Goal: Information Seeking & Learning: Understand process/instructions

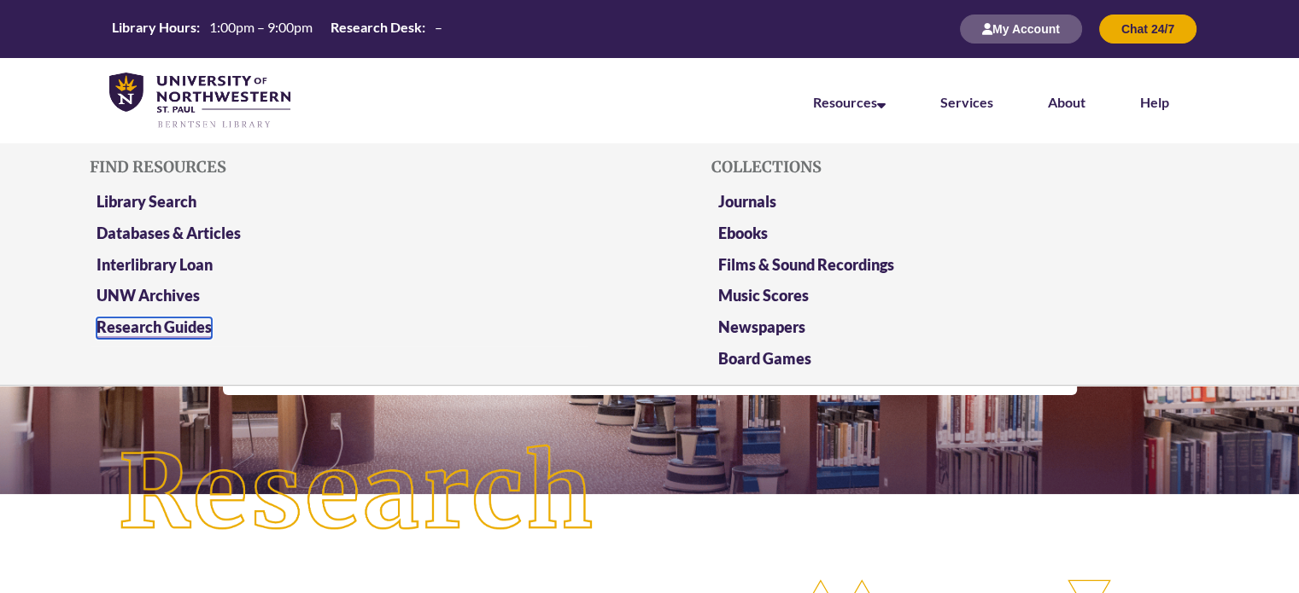
click at [173, 330] on link "Research Guides" at bounding box center [153, 328] width 115 height 21
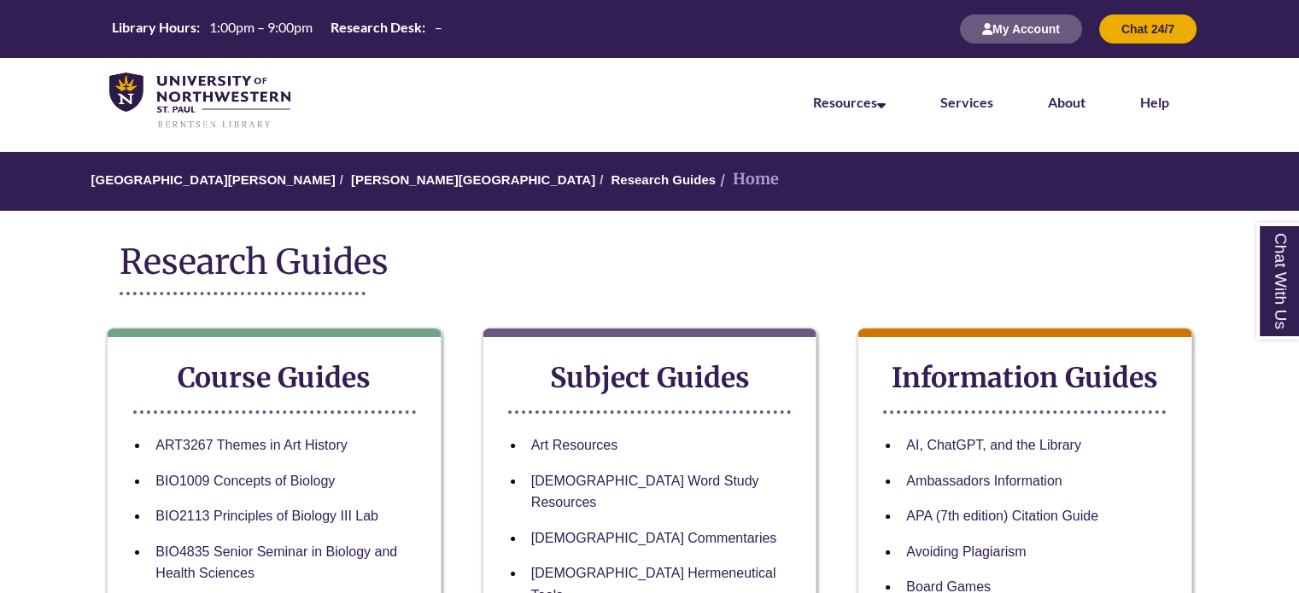
click at [955, 111] on li "Services" at bounding box center [967, 100] width 108 height 85
click at [964, 103] on link "Services" at bounding box center [966, 103] width 53 height 19
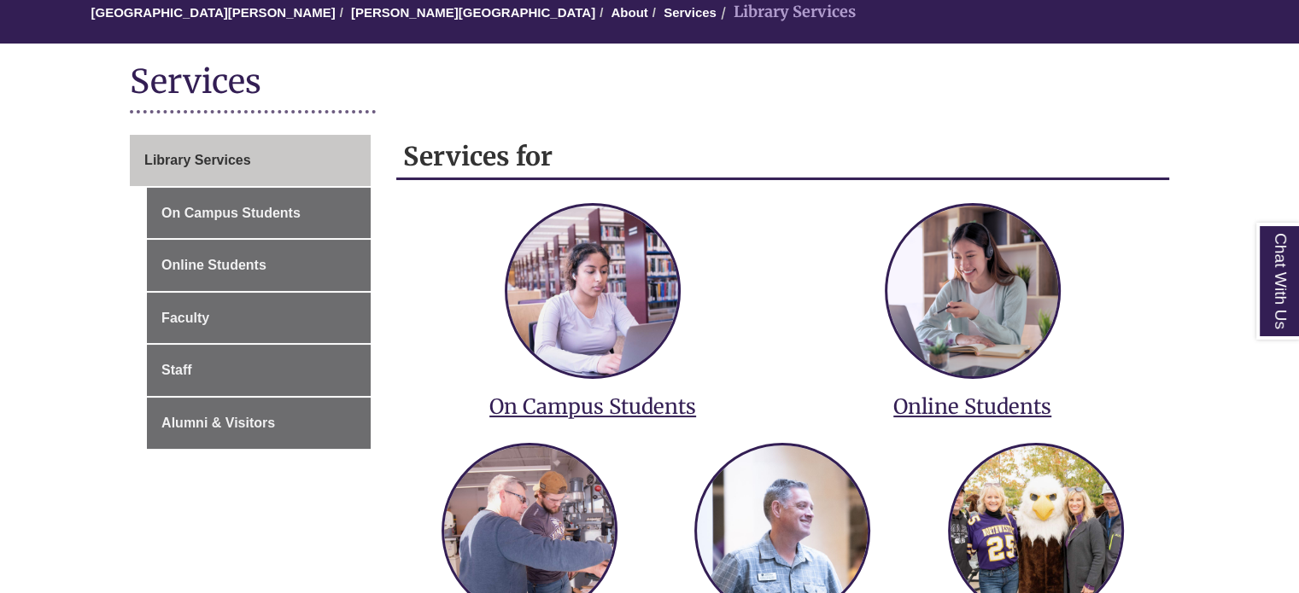
scroll to position [171, 0]
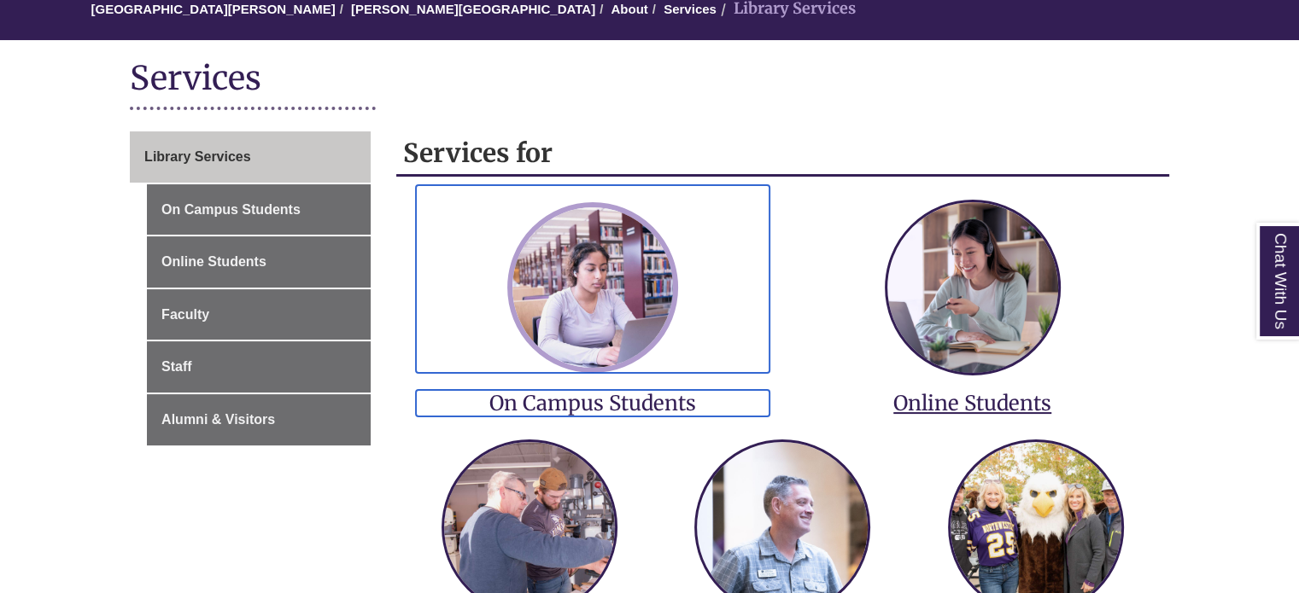
click at [573, 369] on img at bounding box center [592, 287] width 171 height 171
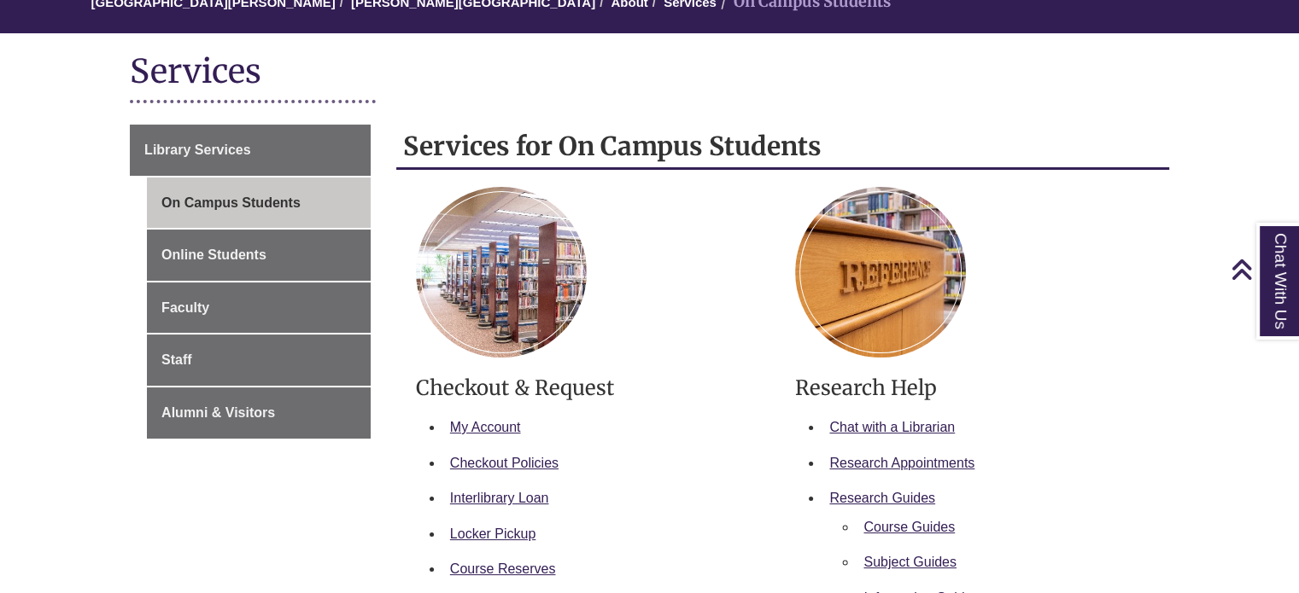
scroll to position [171, 0]
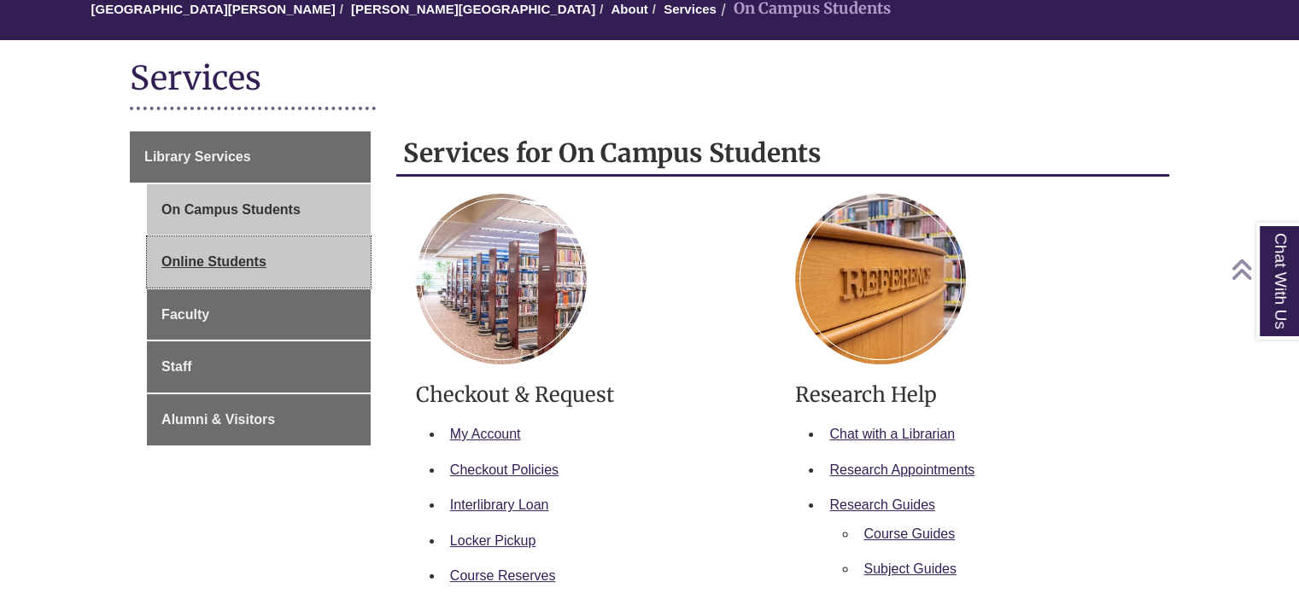
click at [267, 254] on link "Online Students" at bounding box center [259, 261] width 224 height 51
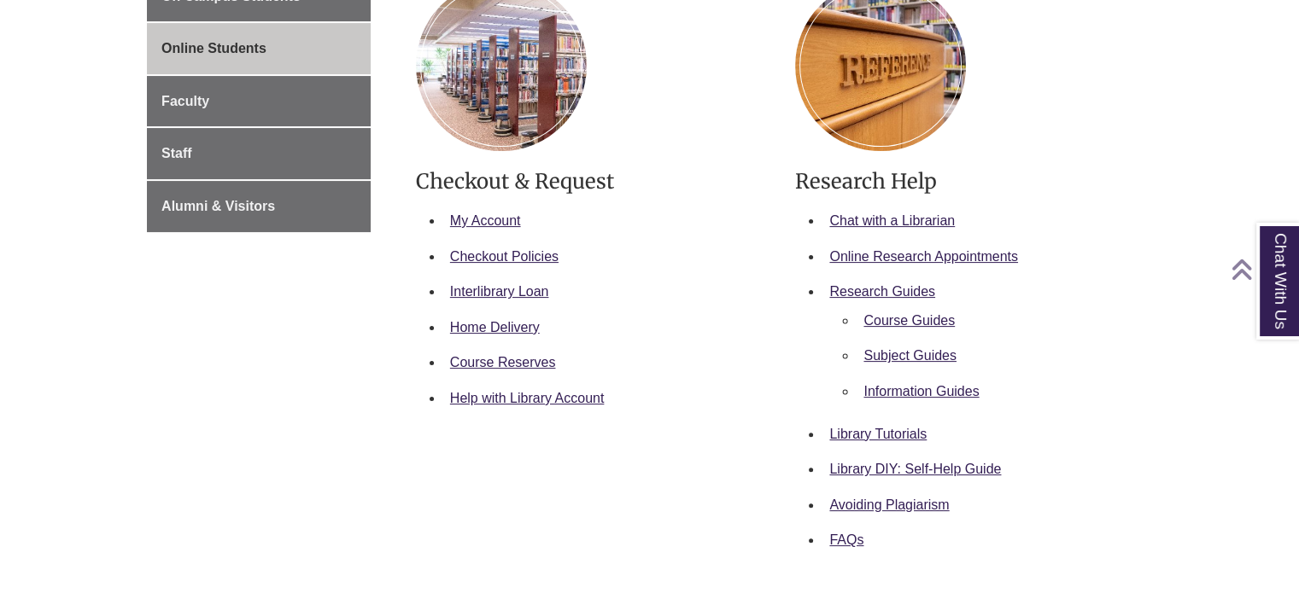
scroll to position [398, 0]
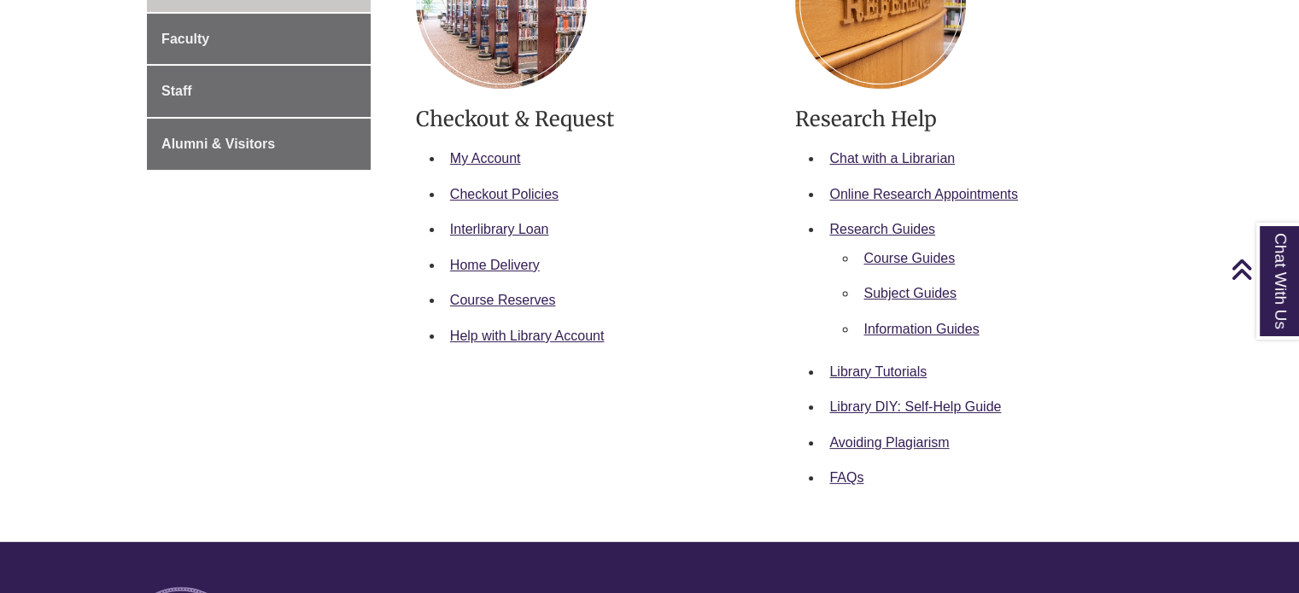
drag, startPoint x: 719, startPoint y: 433, endPoint x: 719, endPoint y: 406, distance: 27.3
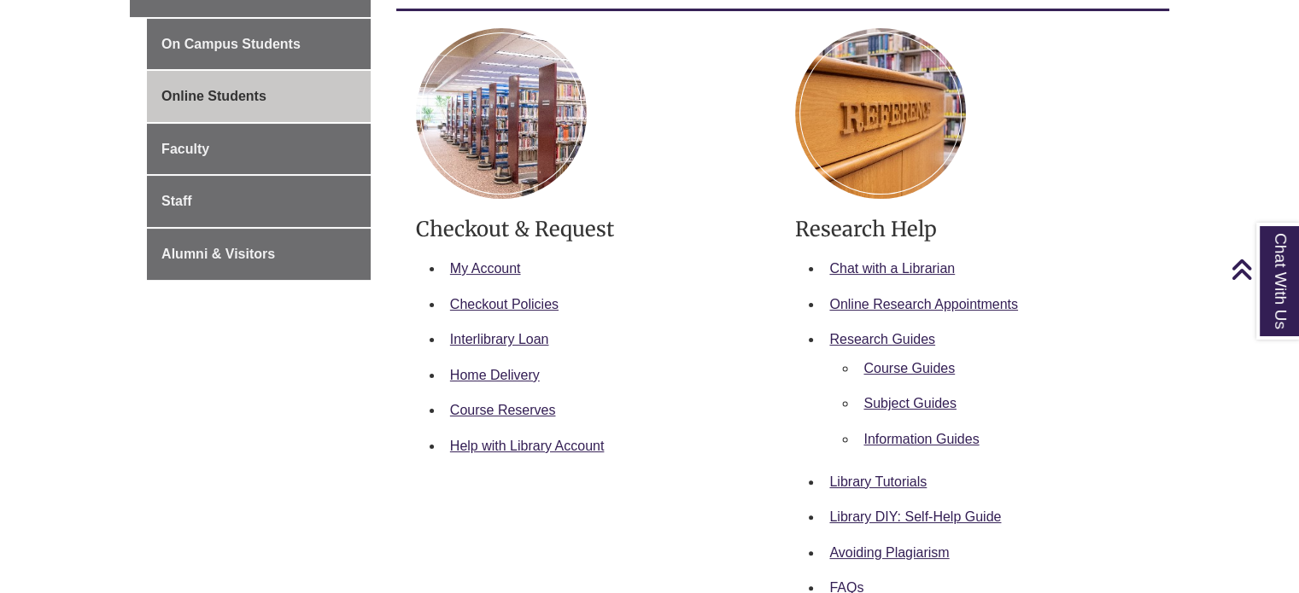
scroll to position [0, 0]
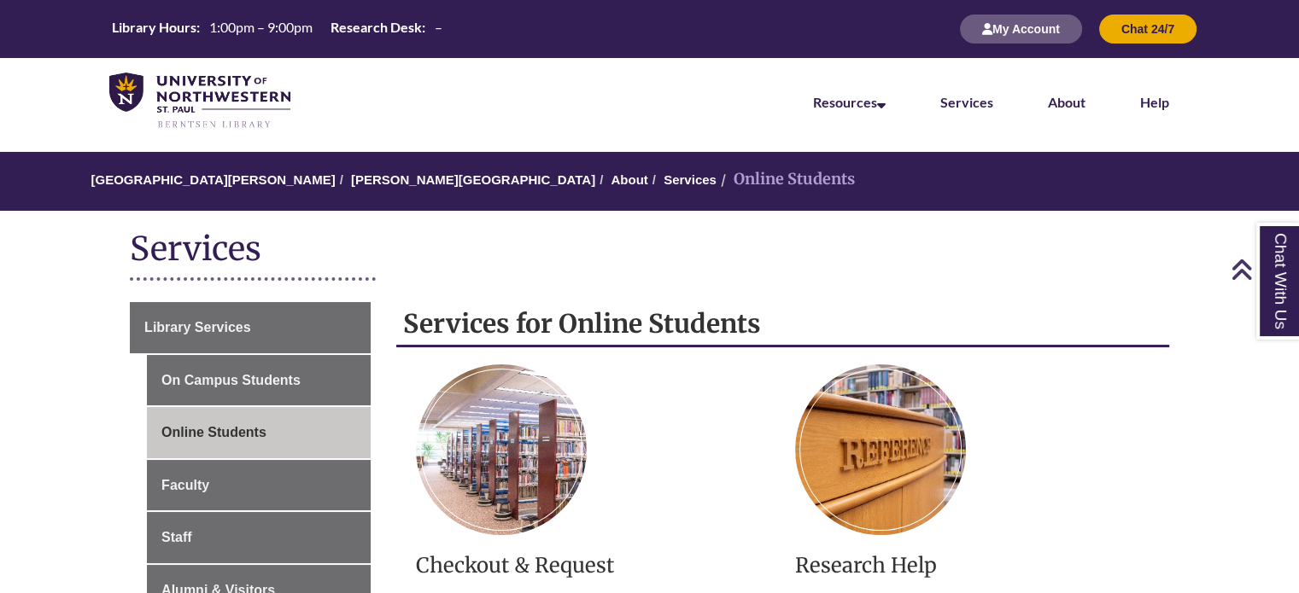
drag, startPoint x: 698, startPoint y: 392, endPoint x: 546, endPoint y: -45, distance: 462.8
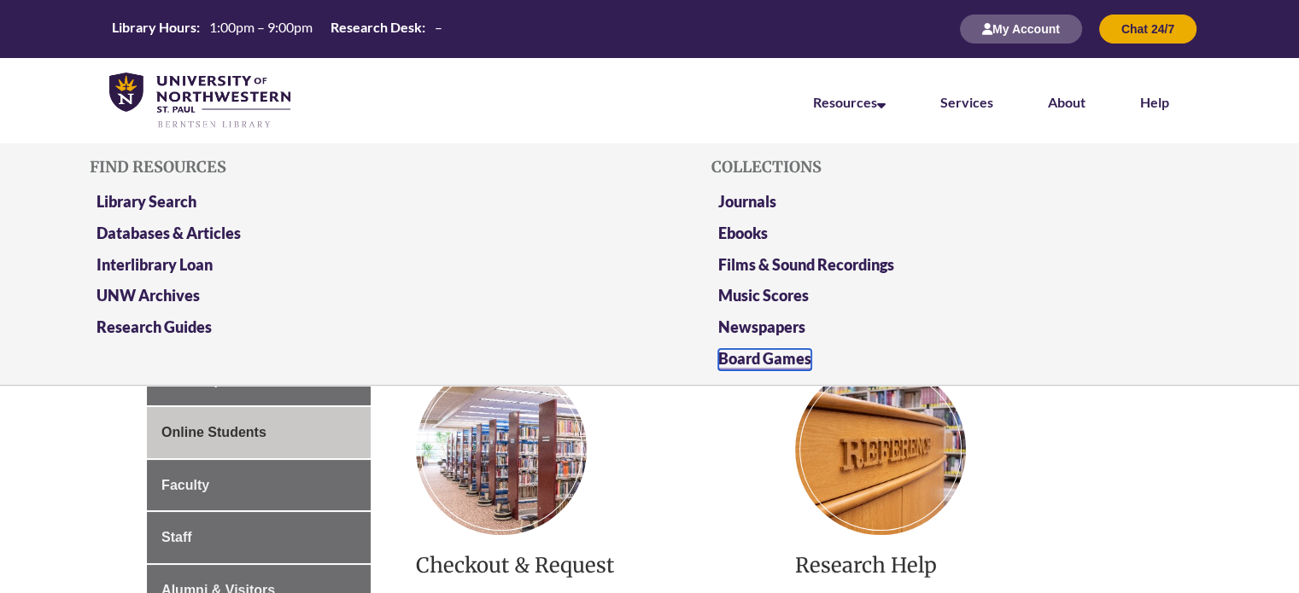
click at [762, 365] on link "Board Games" at bounding box center [764, 359] width 93 height 21
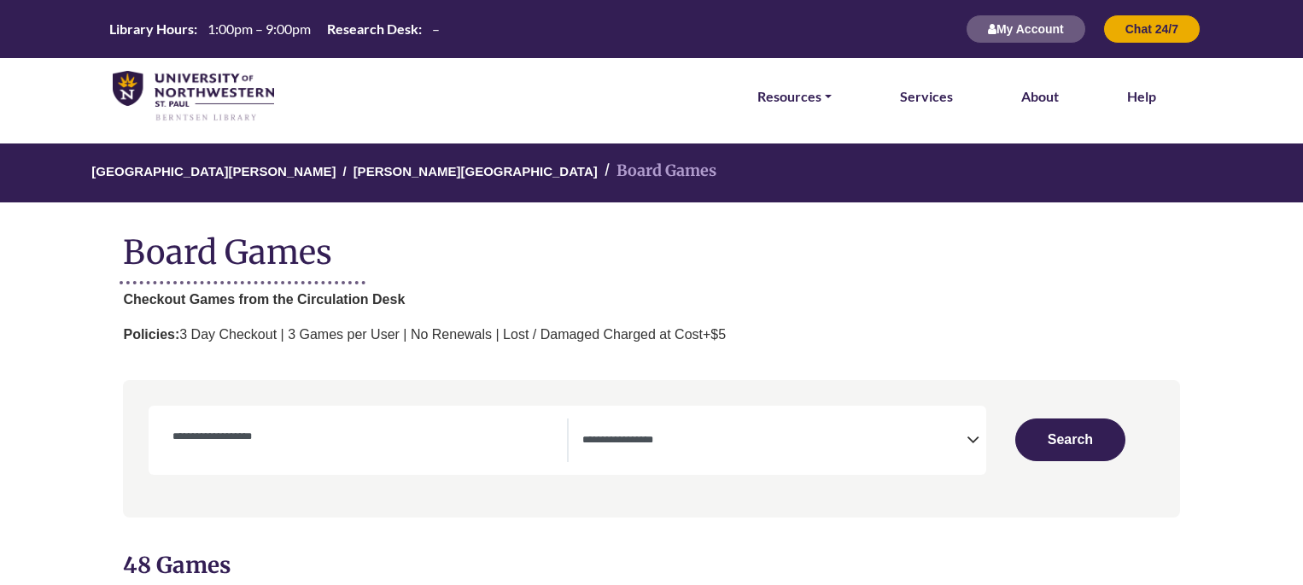
select select "Number of Players"
click at [813, 102] on link "Resources" at bounding box center [794, 96] width 74 height 22
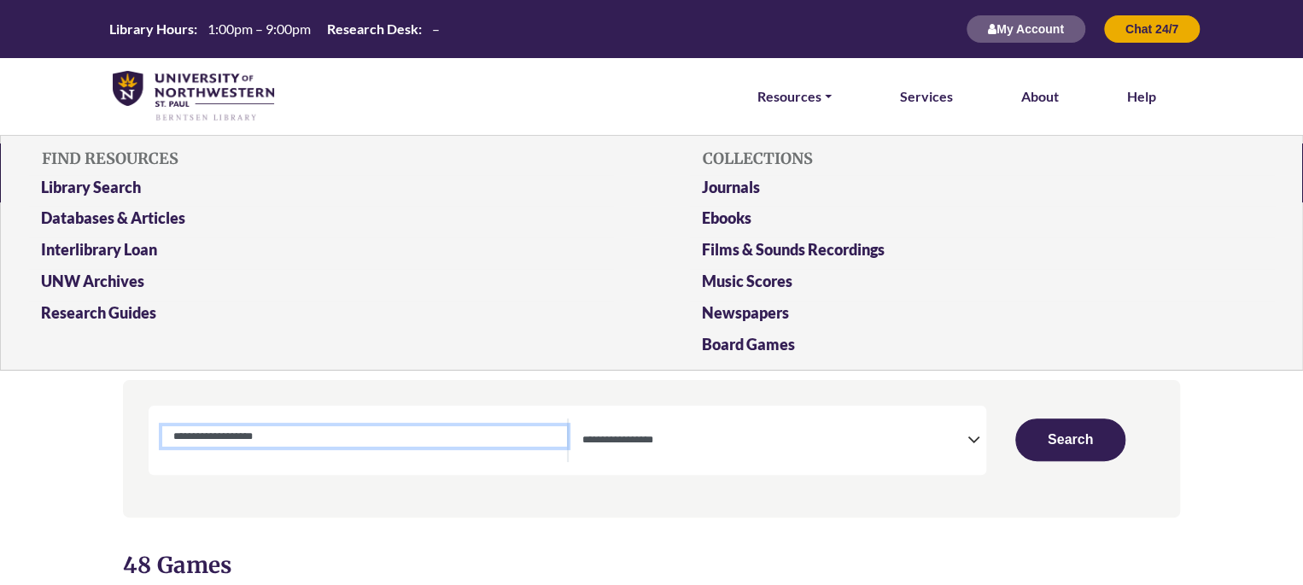
click at [418, 447] on input "Search by Game Name" at bounding box center [364, 436] width 404 height 20
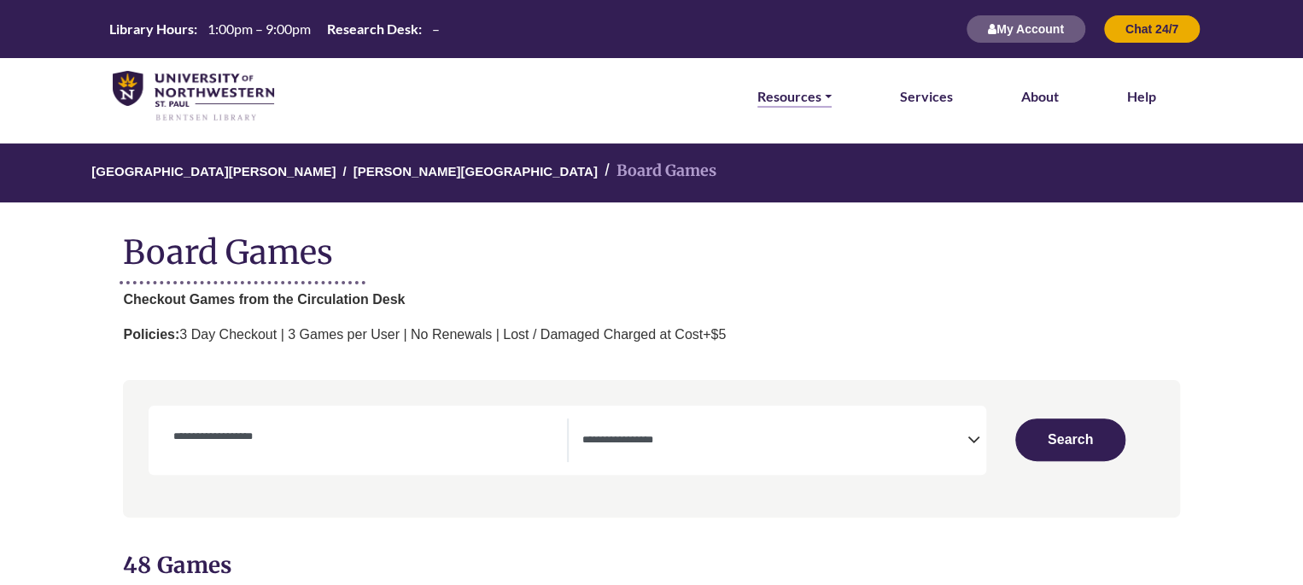
click at [821, 98] on link "Resources" at bounding box center [794, 96] width 74 height 22
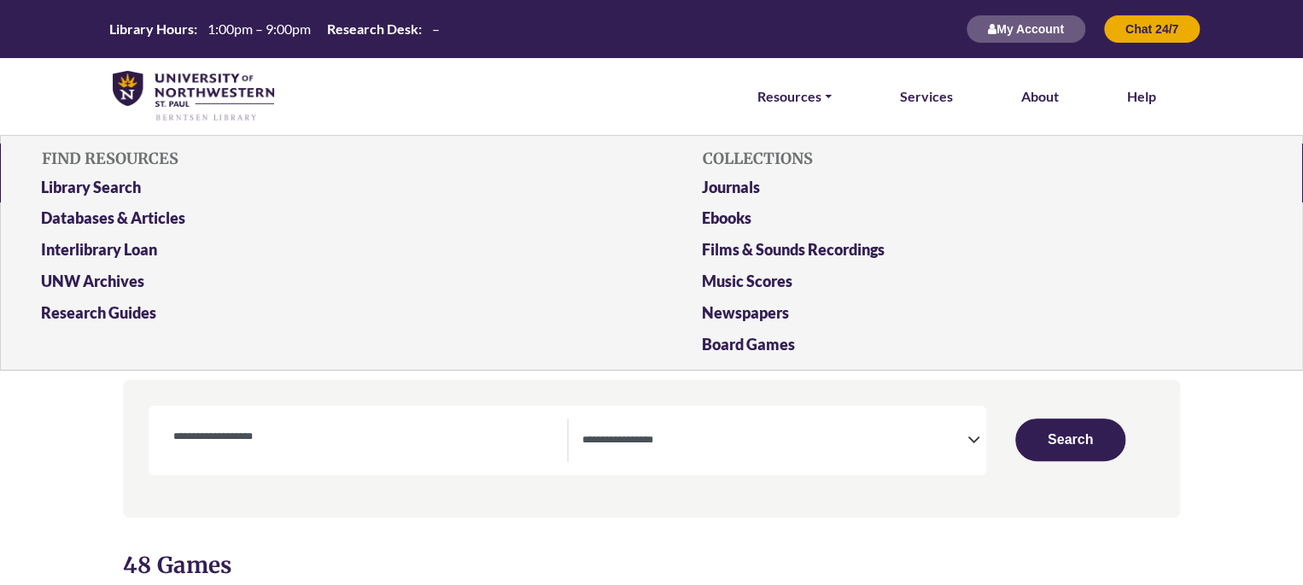
click at [114, 90] on img at bounding box center [193, 96] width 161 height 51
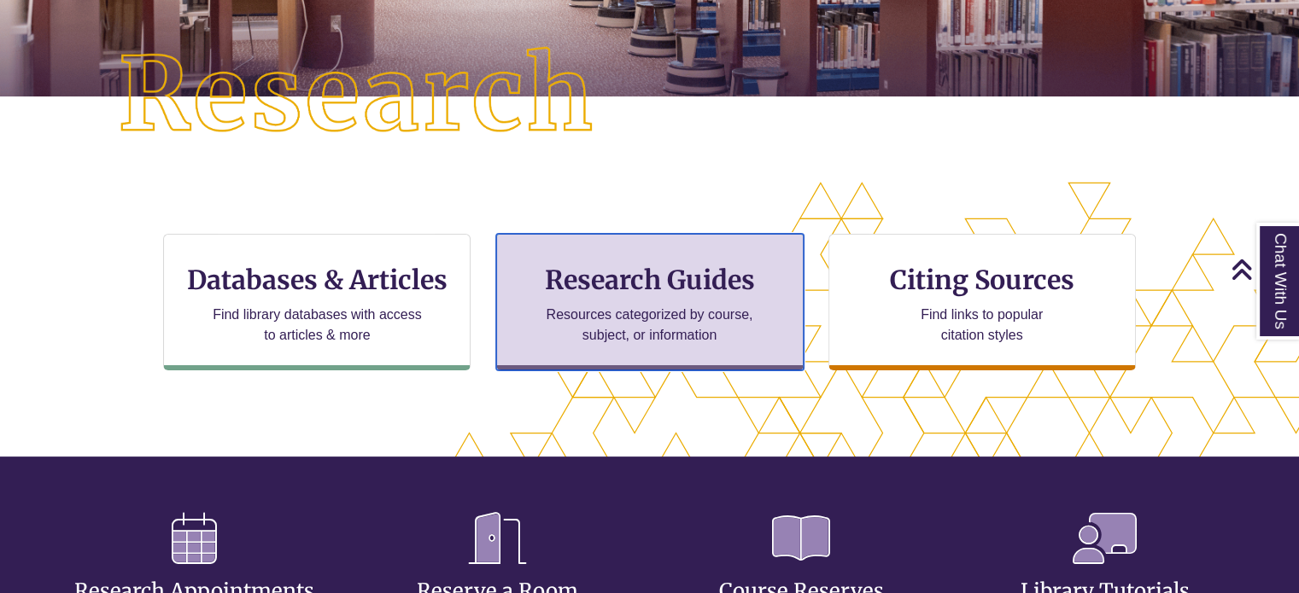
click at [656, 337] on p "Resources categorized by course, subject, or information" at bounding box center [649, 325] width 223 height 41
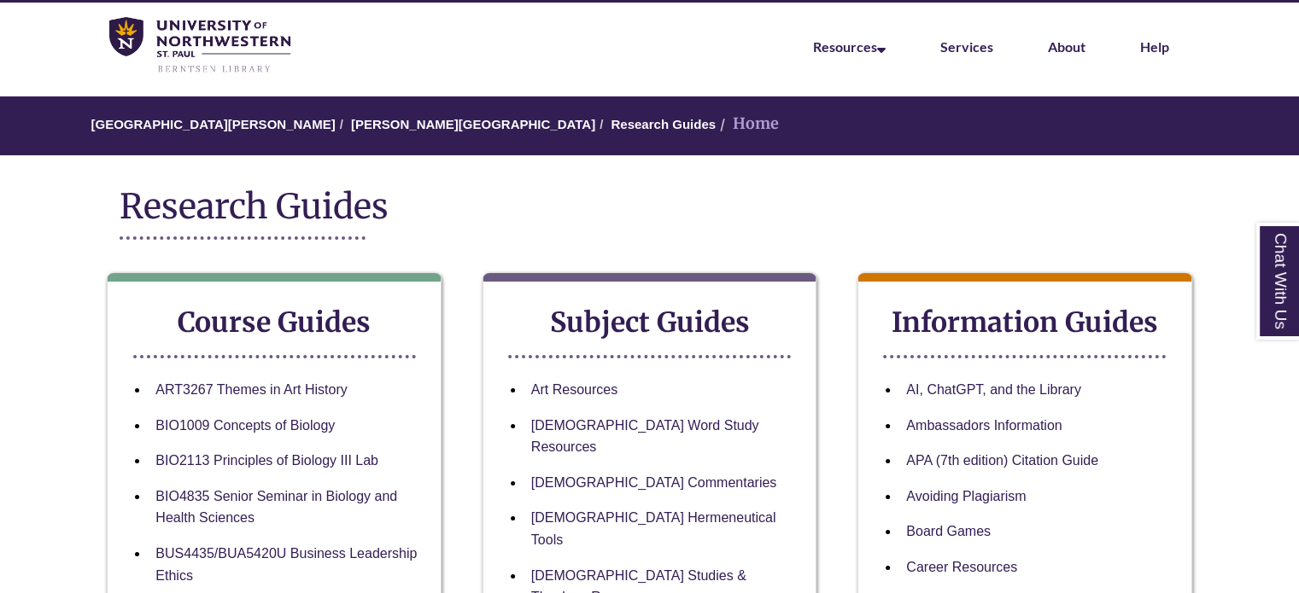
scroll to position [56, 0]
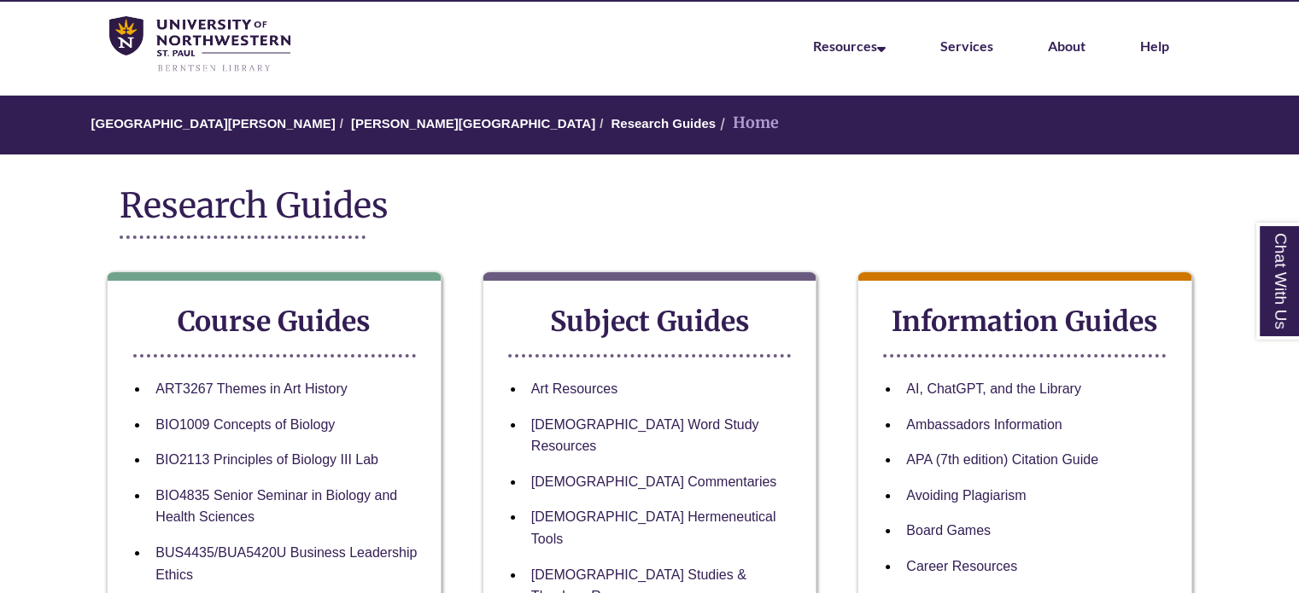
drag, startPoint x: 92, startPoint y: 44, endPoint x: 109, endPoint y: 36, distance: 18.7
click at [92, 44] on nav "Resources Find Resources Library Search Databases & Articles Interlibrary Loan …" at bounding box center [649, 44] width 1299 height 85
click at [109, 36] on img at bounding box center [199, 44] width 181 height 57
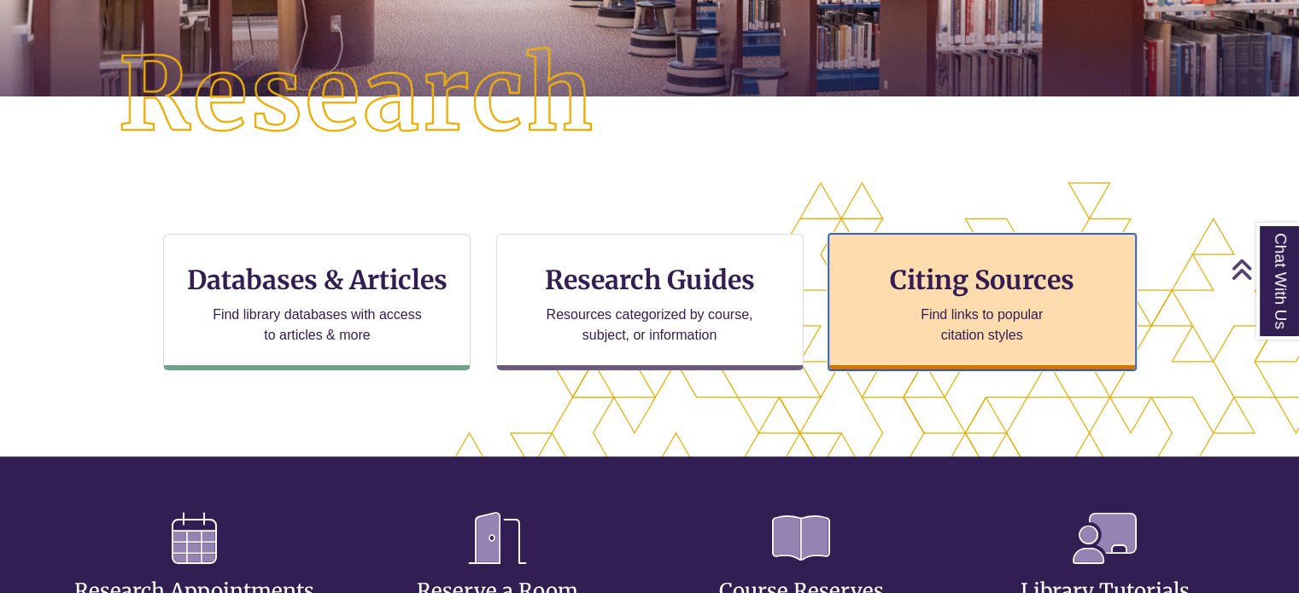
click at [994, 320] on p "Find links to popular citation styles" at bounding box center [981, 325] width 166 height 41
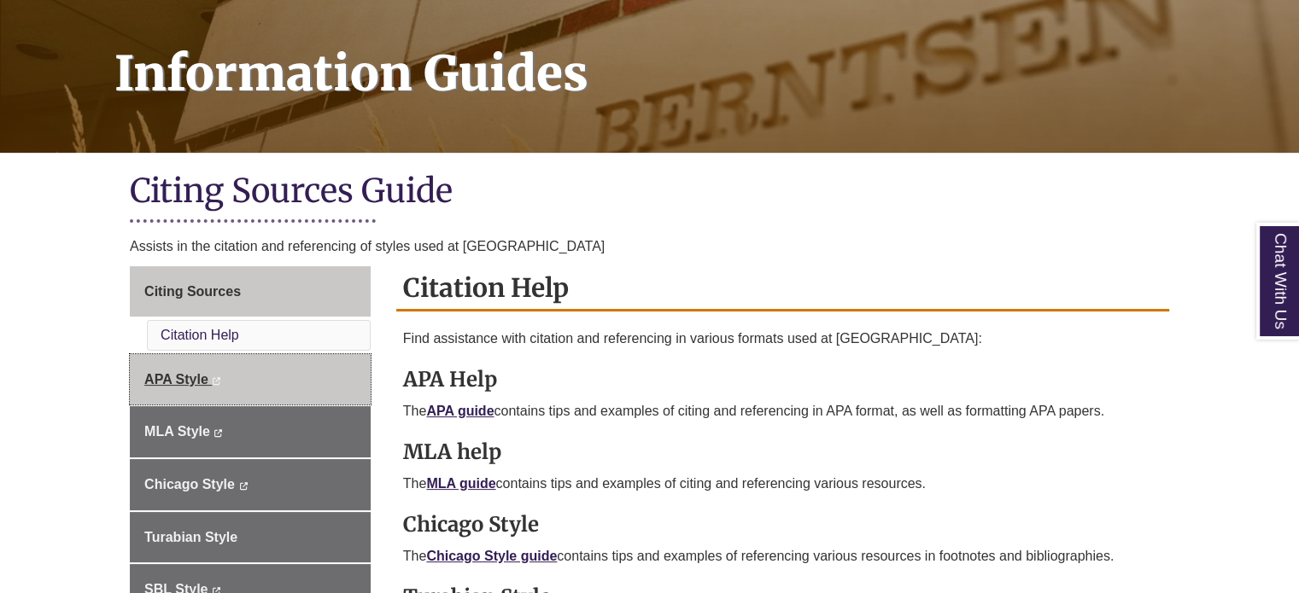
scroll to position [284, 0]
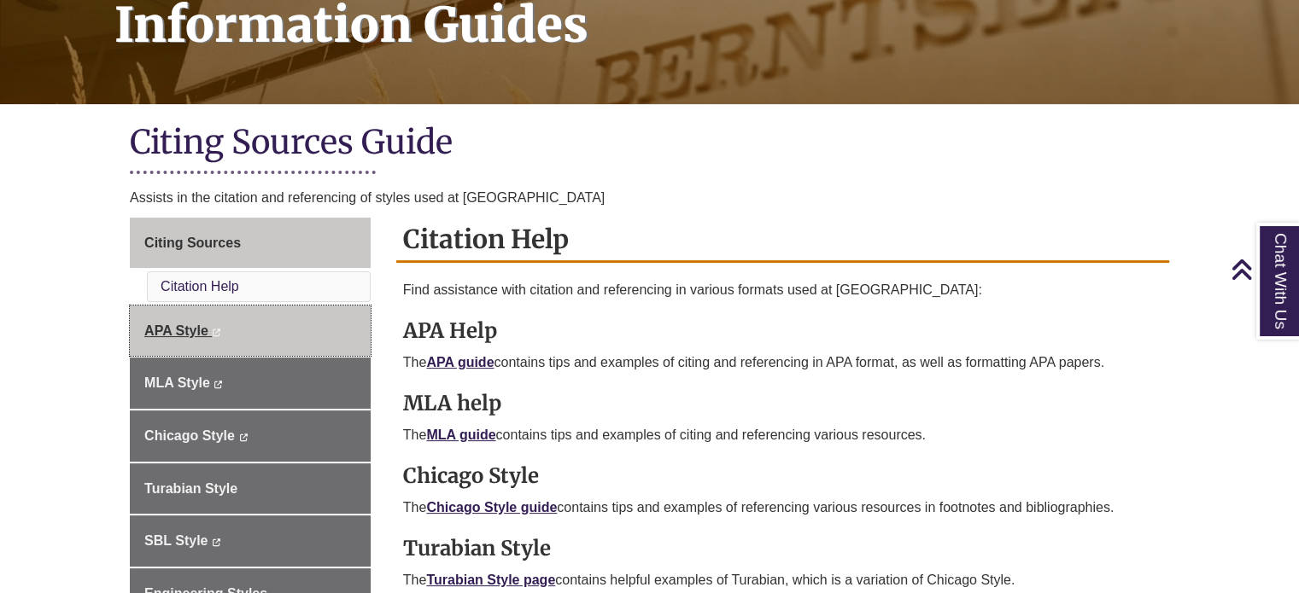
click at [184, 330] on span "APA Style" at bounding box center [176, 331] width 64 height 15
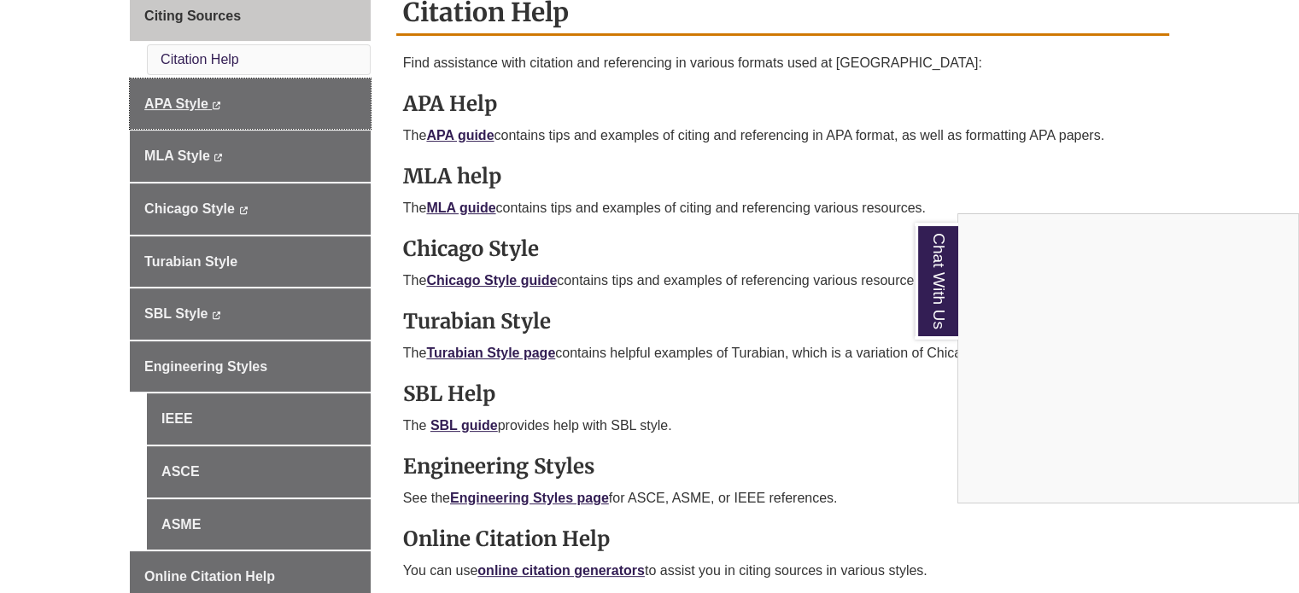
scroll to position [512, 0]
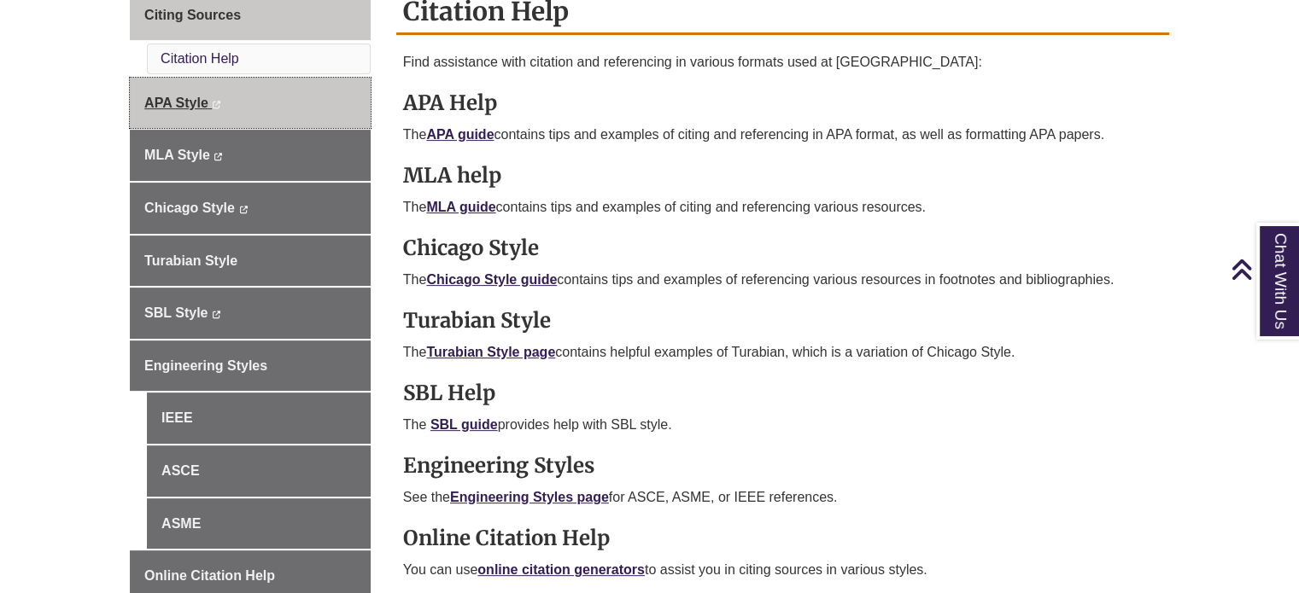
click at [239, 91] on link "APA Style This link opens in a new window This link opens in a new window" at bounding box center [250, 103] width 241 height 51
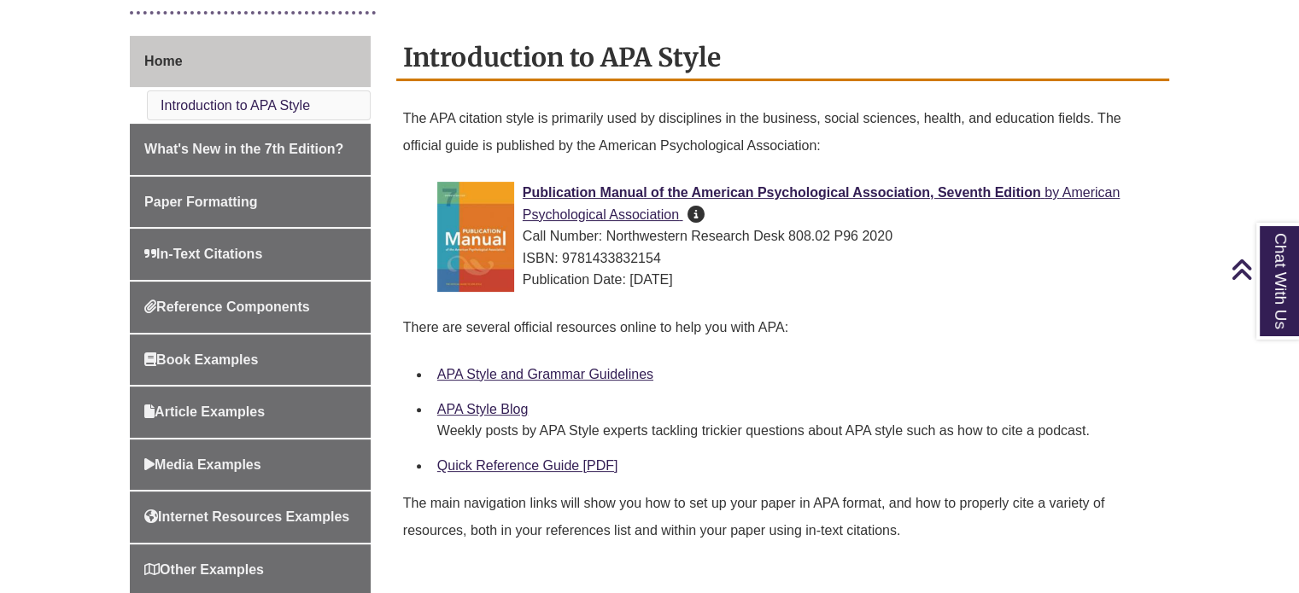
scroll to position [455, 0]
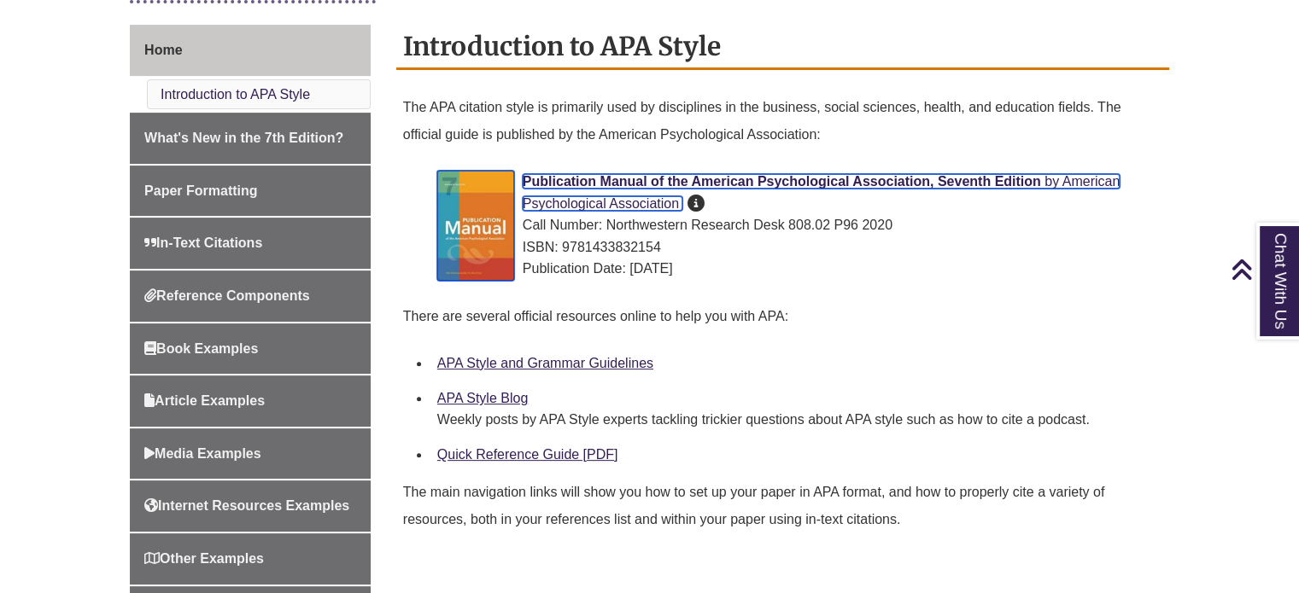
click at [610, 200] on span "American Psychological Association" at bounding box center [821, 192] width 597 height 37
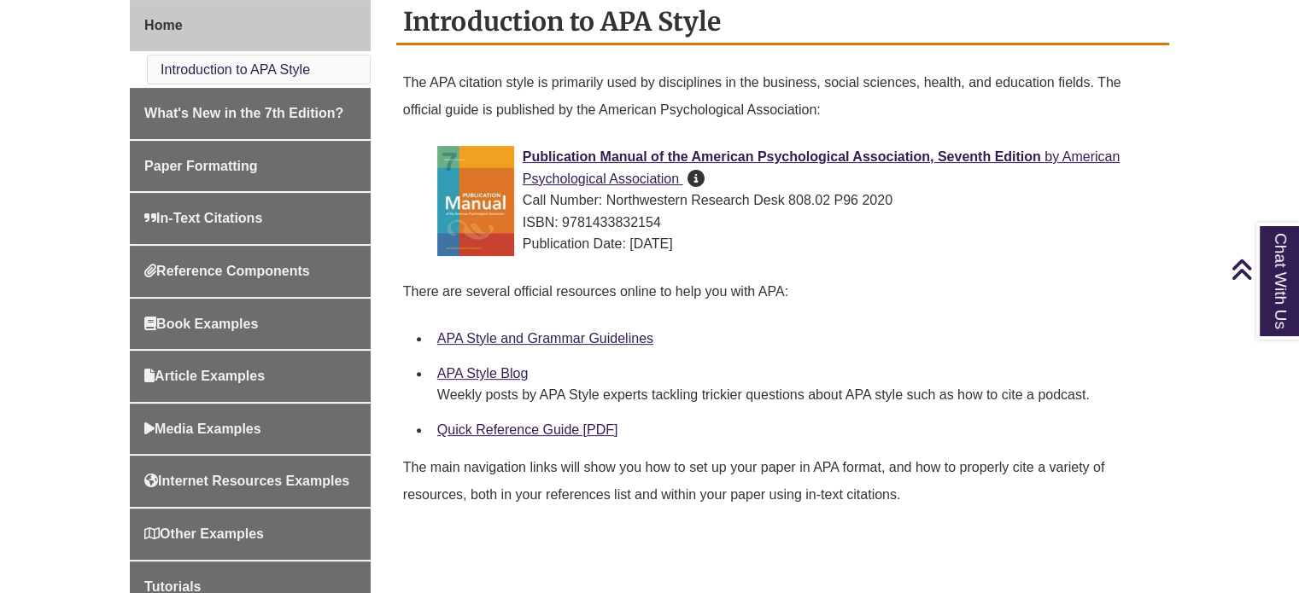
scroll to position [512, 0]
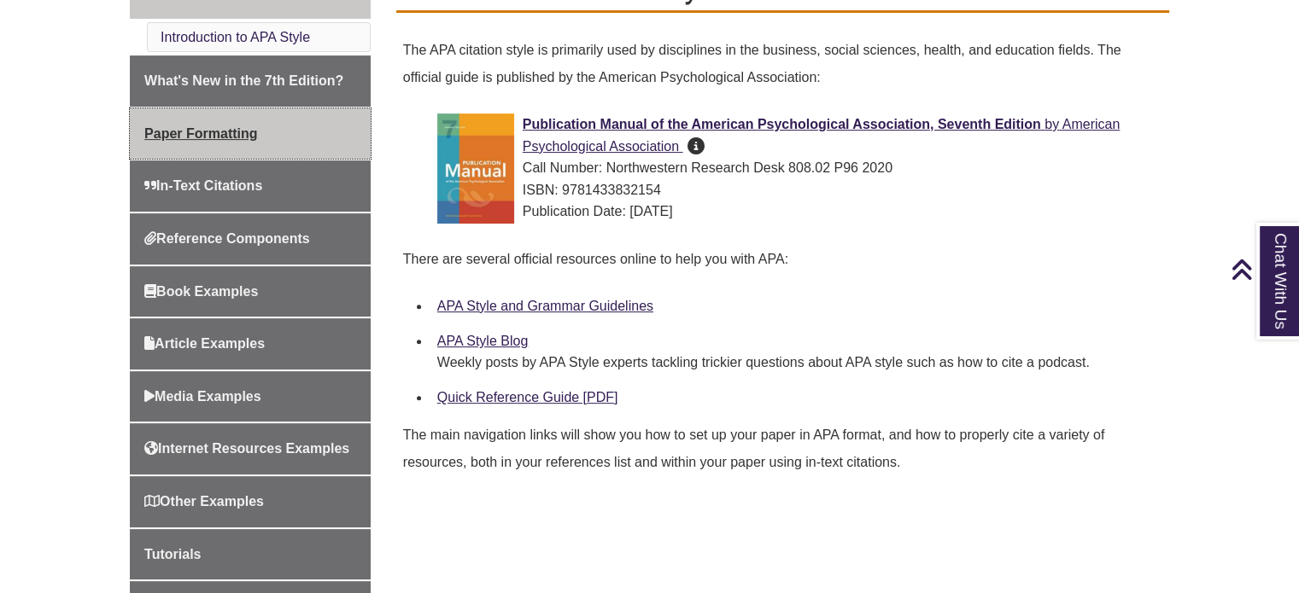
drag, startPoint x: 614, startPoint y: 307, endPoint x: 207, endPoint y: 129, distance: 443.5
click at [207, 129] on span "Paper Formatting" at bounding box center [200, 133] width 113 height 15
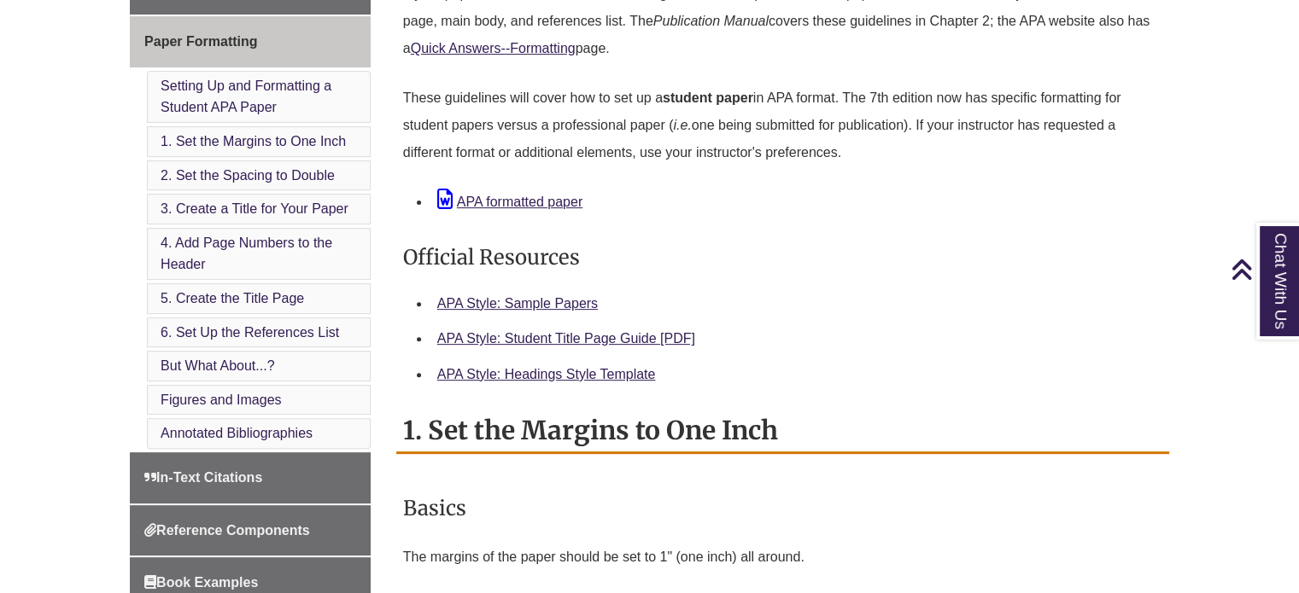
scroll to position [561, 0]
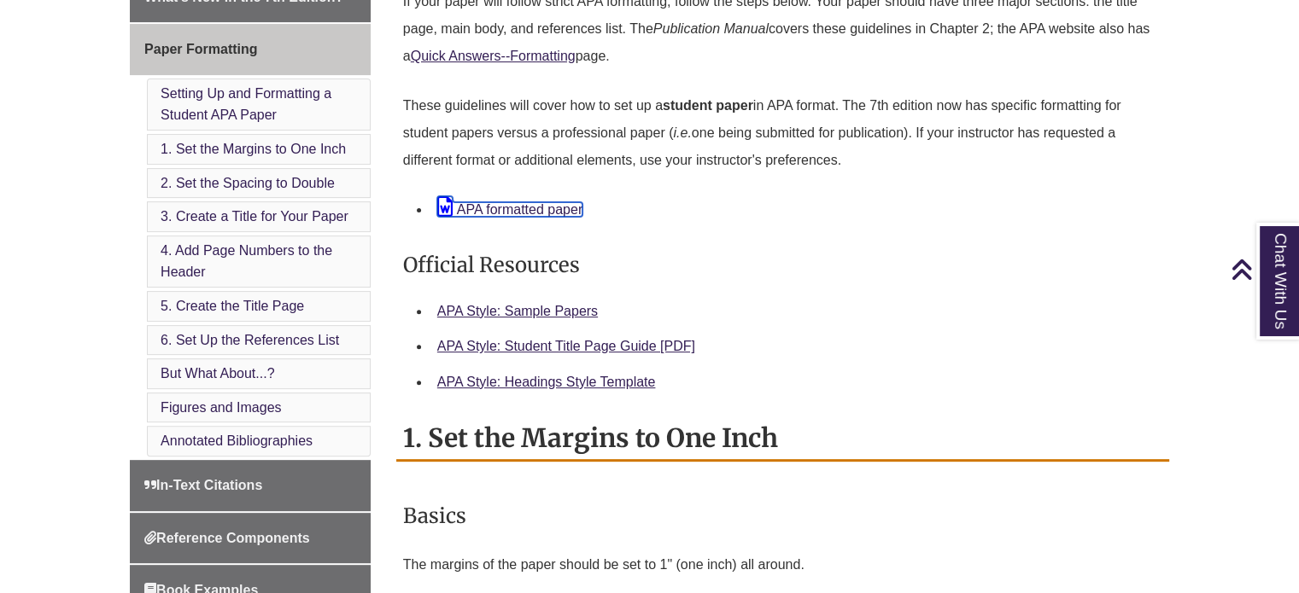
click at [469, 205] on link "APA formatted paper" at bounding box center [509, 209] width 145 height 15
click at [529, 216] on div "APA formatted paper" at bounding box center [796, 208] width 718 height 25
click at [498, 204] on link "APA formatted paper" at bounding box center [509, 209] width 145 height 15
